Goal: Task Accomplishment & Management: Manage account settings

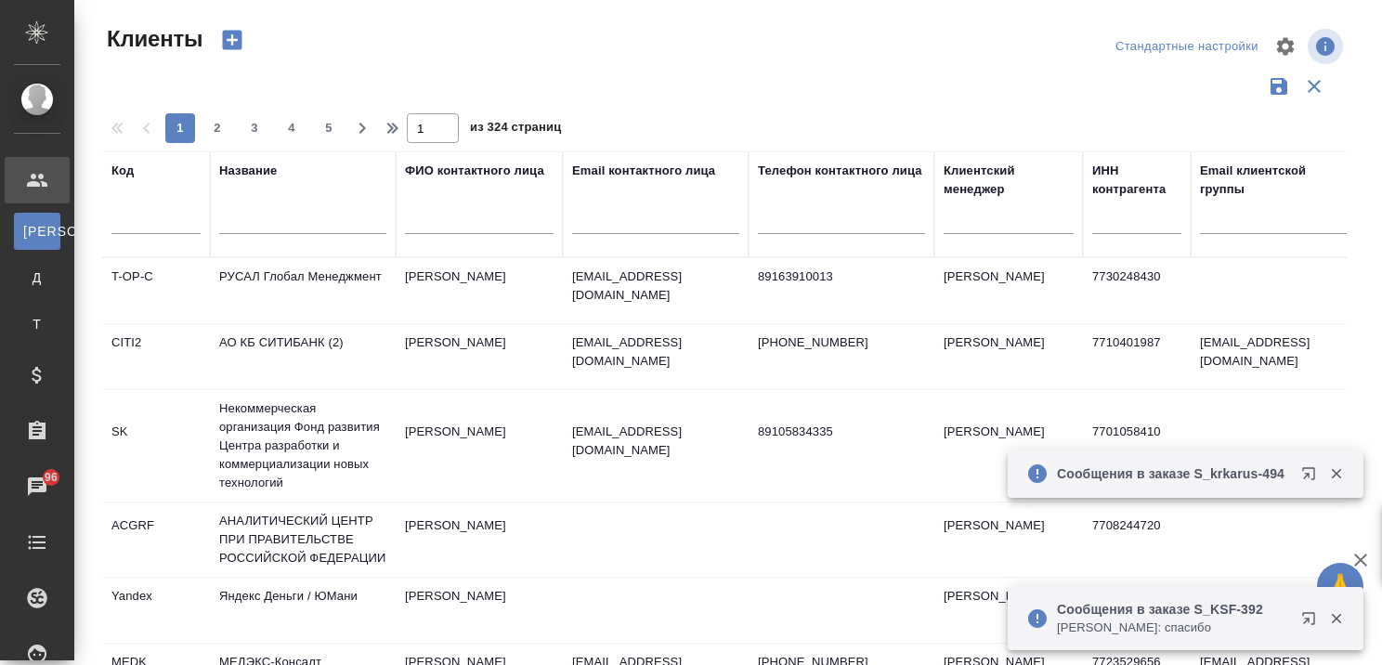
select select "RU"
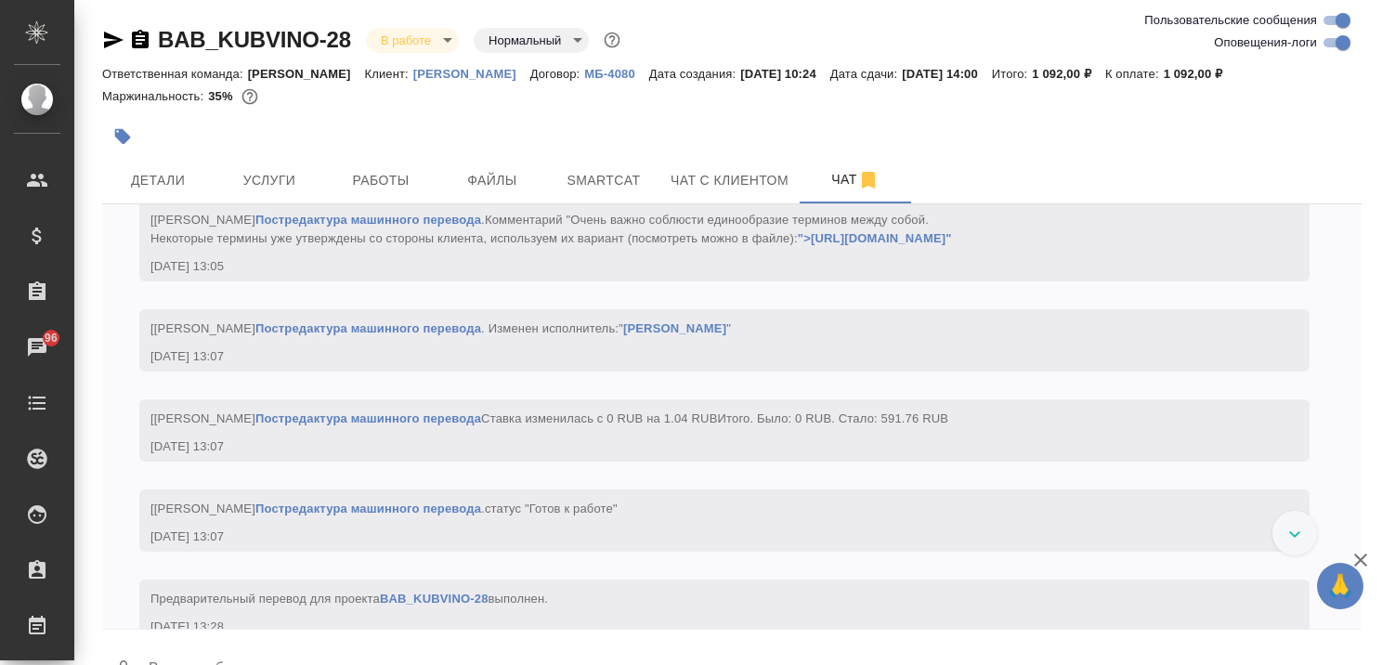
scroll to position [3194, 0]
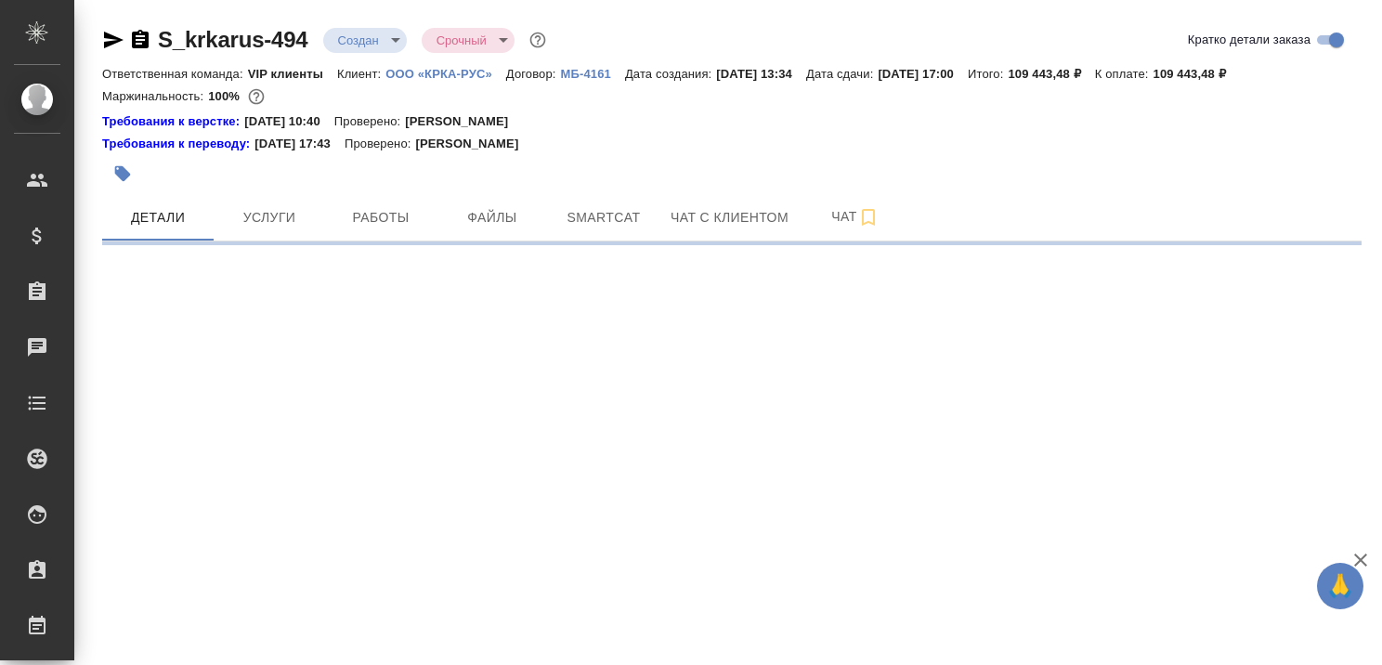
select select "RU"
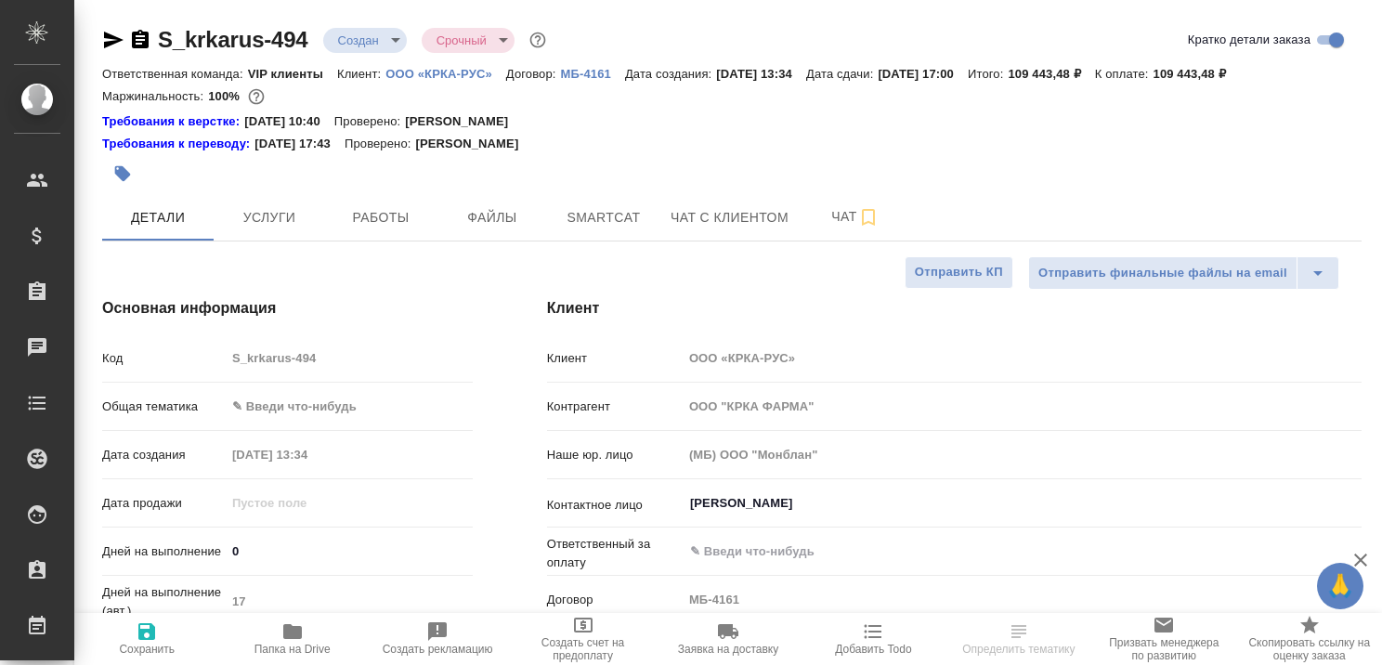
type textarea "x"
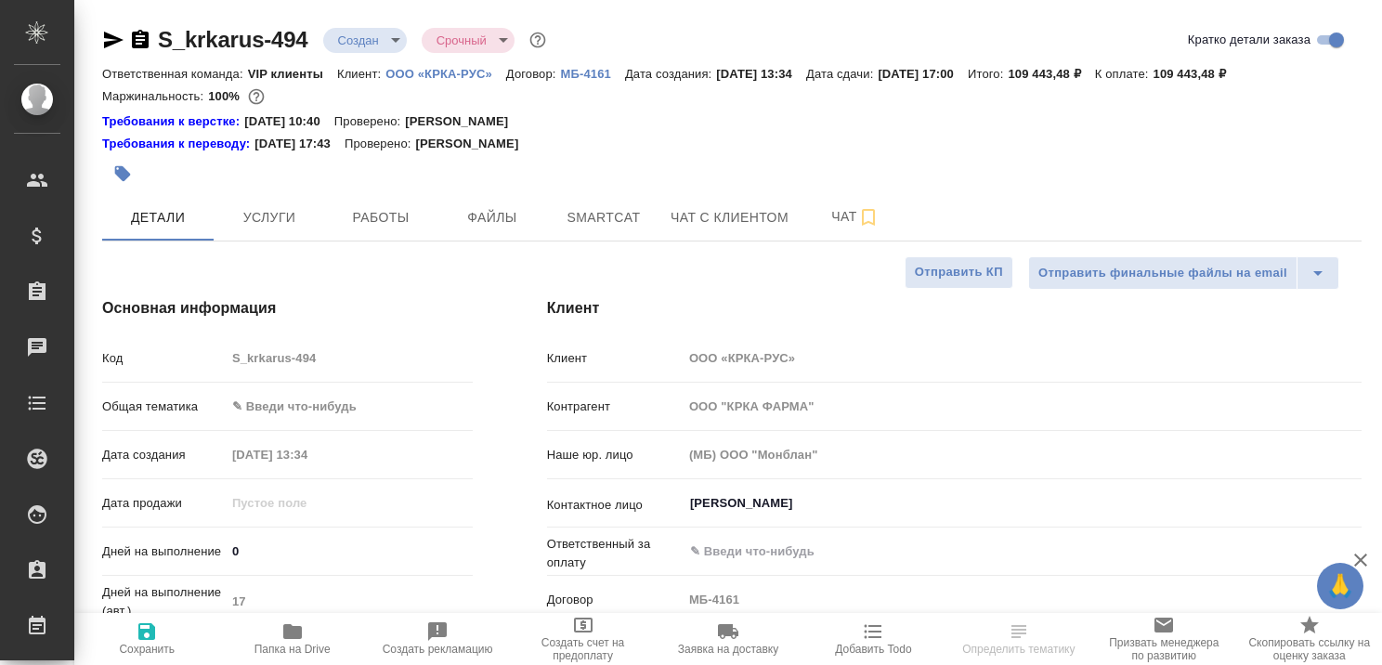
type textarea "x"
